Goal: Obtain resource: Download file/media

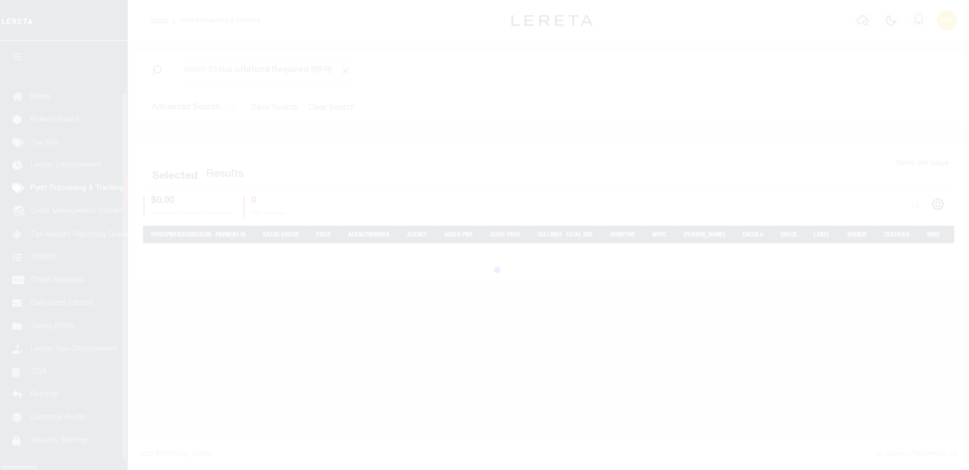
scroll to position [28, 0]
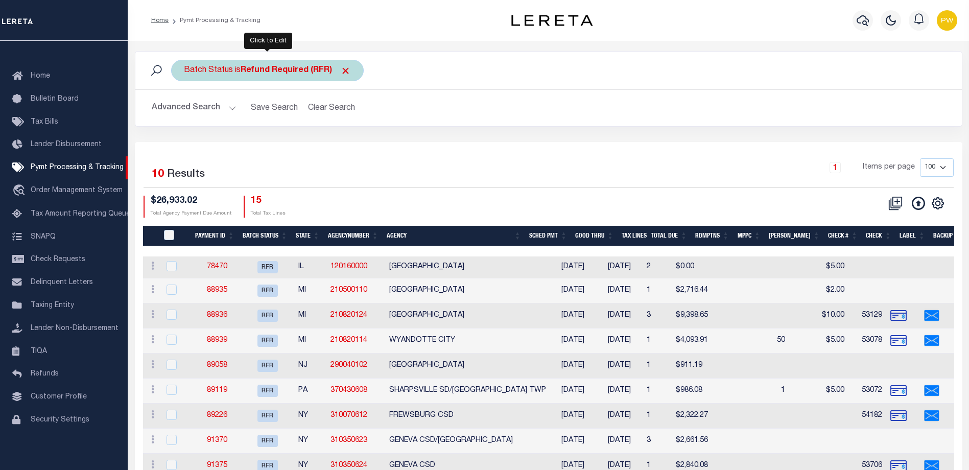
click at [283, 69] on b "Refund Required (RFR)" at bounding box center [296, 70] width 110 height 8
select select "RFR"
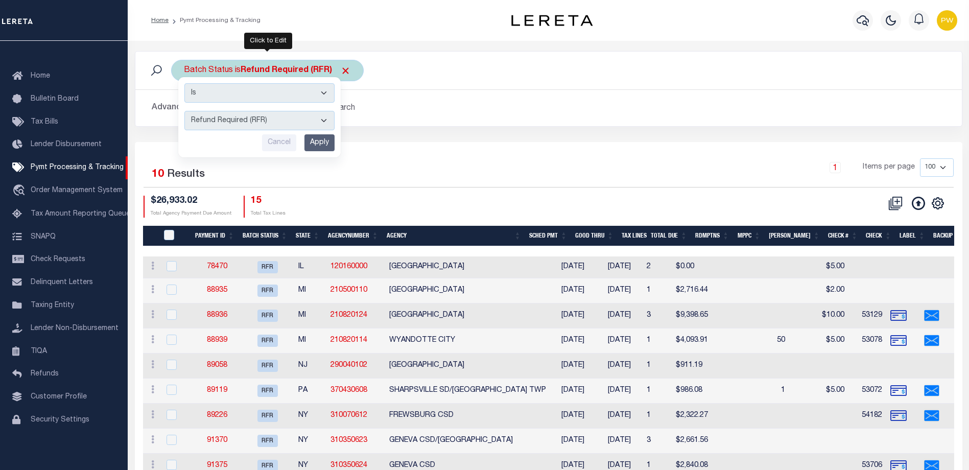
click at [317, 144] on input "Apply" at bounding box center [320, 142] width 30 height 17
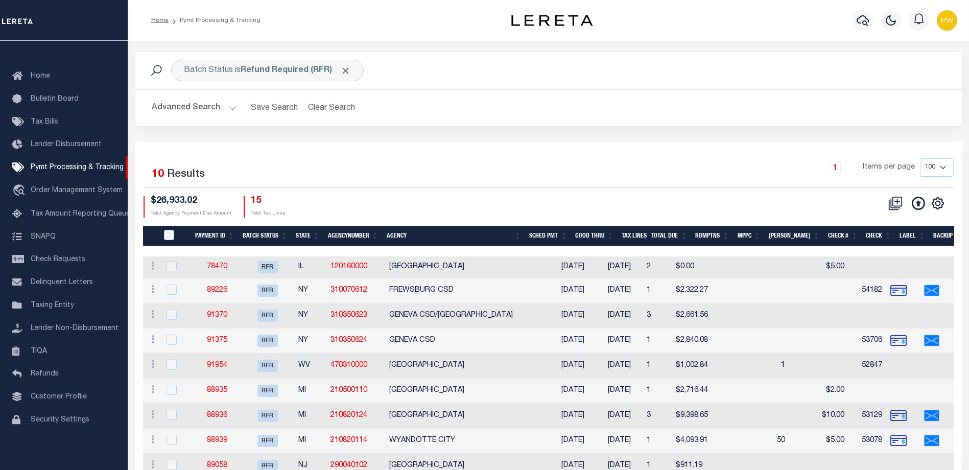
click at [224, 112] on button "Advanced Search" at bounding box center [194, 108] width 85 height 20
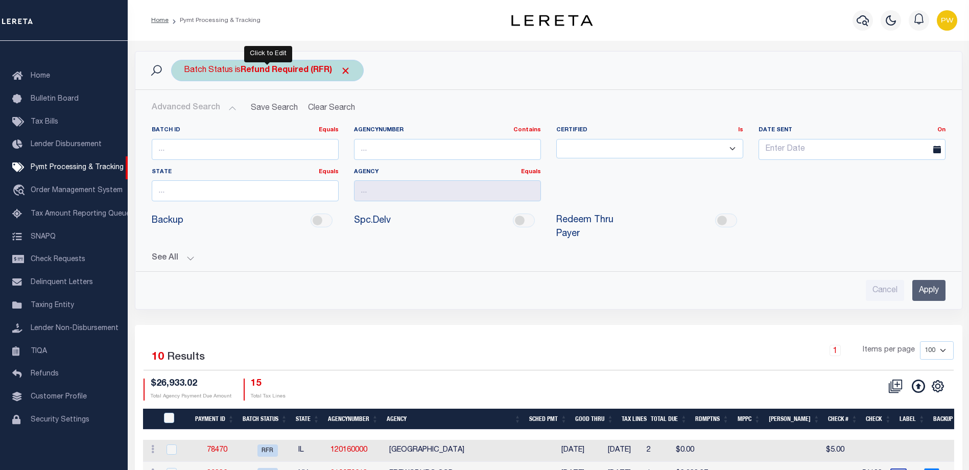
click at [314, 70] on b "Refund Required (RFR)" at bounding box center [296, 70] width 110 height 8
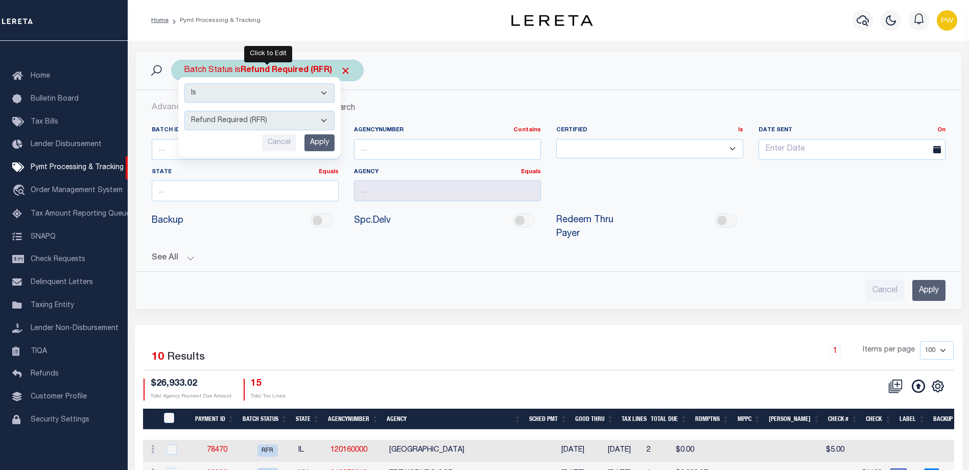
click at [322, 117] on select "Awaiting Funds (AWF) Cleared and Complete (CAC) New Check Needed (NCN) Payment …" at bounding box center [259, 120] width 150 height 19
select select "RFL"
click at [184, 111] on select "Awaiting Funds (AWF) Cleared and Complete (CAC) New Check Needed (NCN) Payment …" at bounding box center [259, 120] width 150 height 19
click at [322, 143] on input "Apply" at bounding box center [320, 142] width 30 height 17
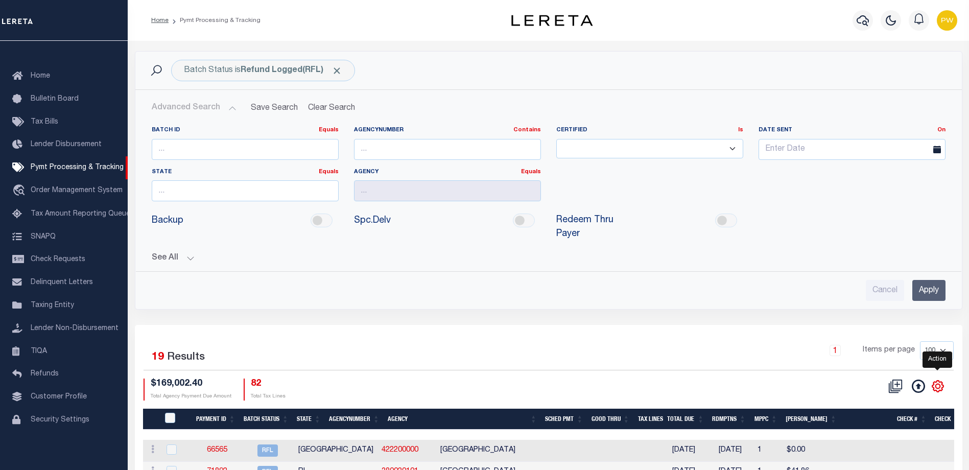
click at [937, 380] on icon "" at bounding box center [938, 386] width 13 height 13
click at [865, 245] on span "CSV" at bounding box center [864, 248] width 15 height 7
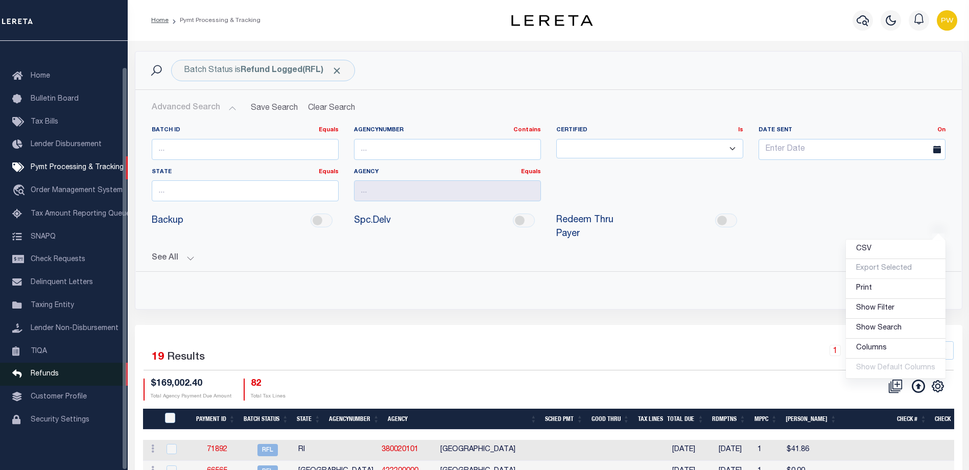
click at [35, 373] on span "Refunds" at bounding box center [45, 374] width 28 height 7
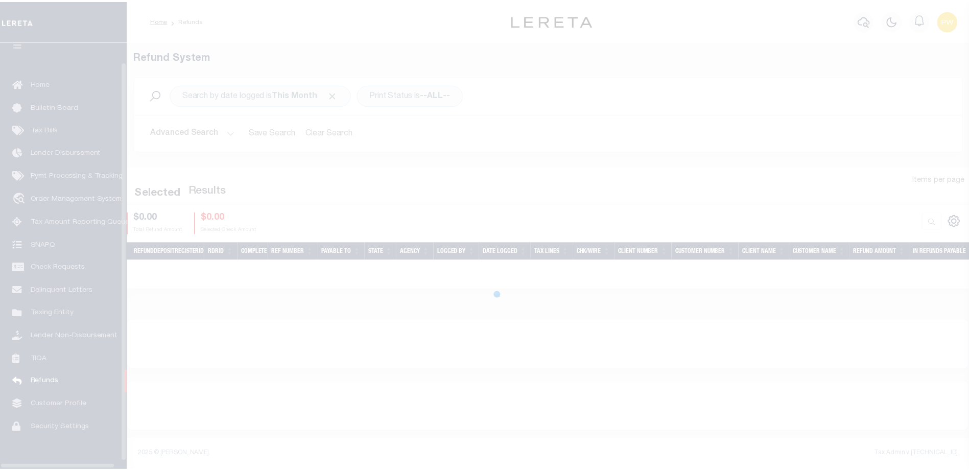
scroll to position [28, 0]
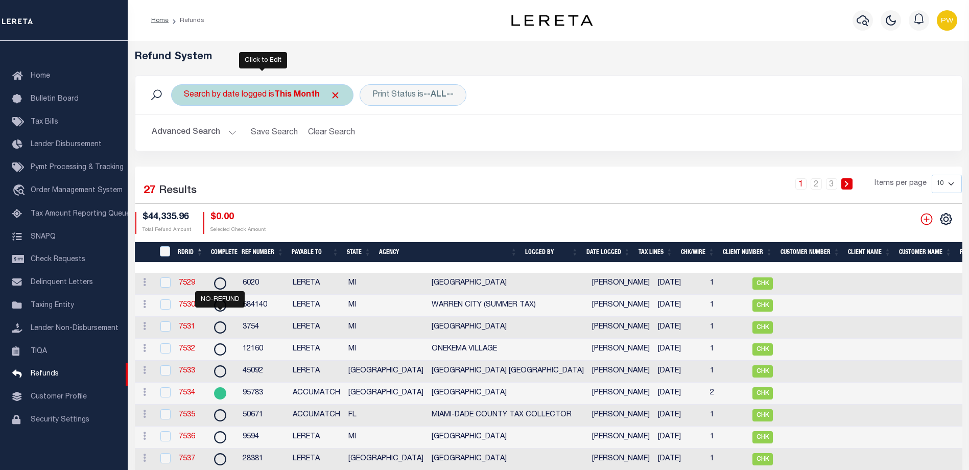
click at [310, 94] on b "This Month" at bounding box center [296, 95] width 45 height 8
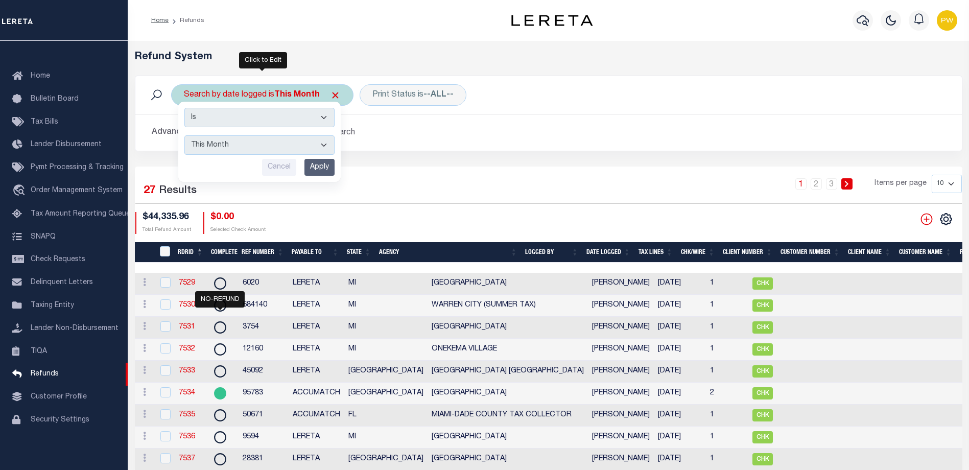
click at [326, 144] on select "This Month Last Month Last Three Months This Year Last Year" at bounding box center [259, 144] width 150 height 19
select select "This Year"
click at [184, 135] on select "This Month Last Month Last Three Months This Year Last Year" at bounding box center [259, 144] width 150 height 19
click at [319, 169] on input "Apply" at bounding box center [320, 167] width 30 height 17
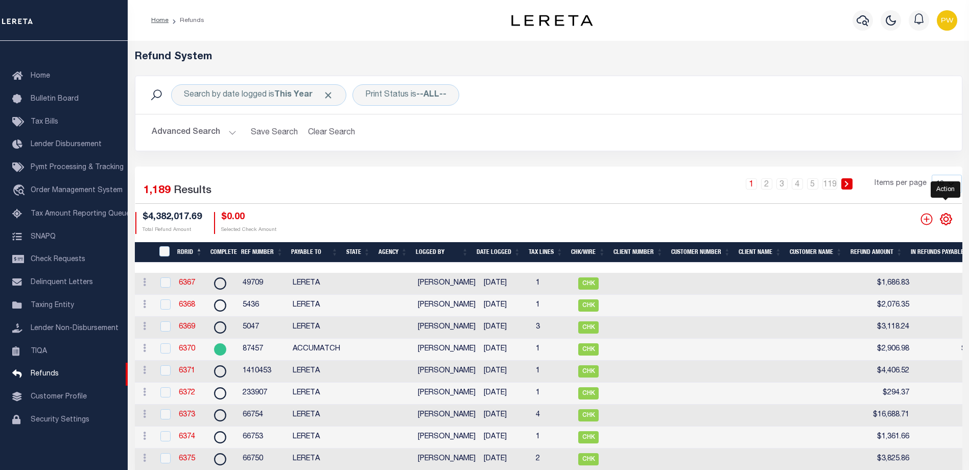
click at [945, 223] on icon "" at bounding box center [946, 219] width 13 height 13
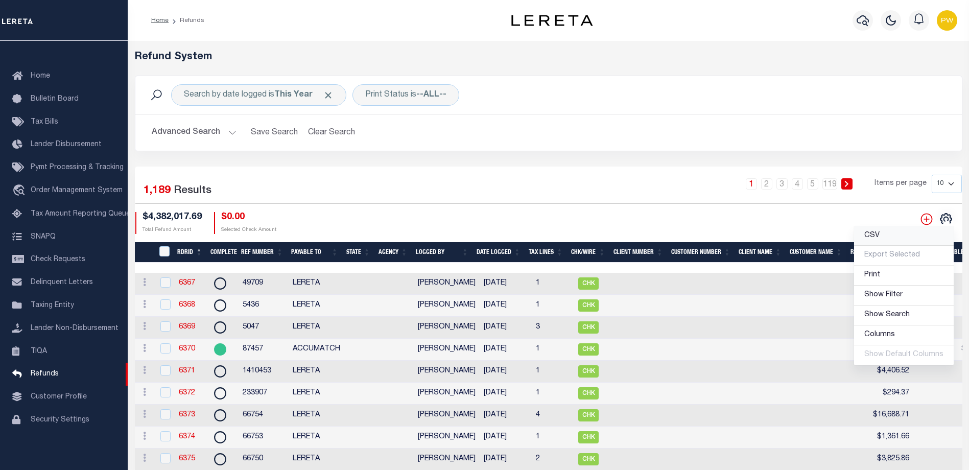
click at [870, 235] on span "CSV" at bounding box center [872, 235] width 15 height 7
